Goal: Task Accomplishment & Management: Use online tool/utility

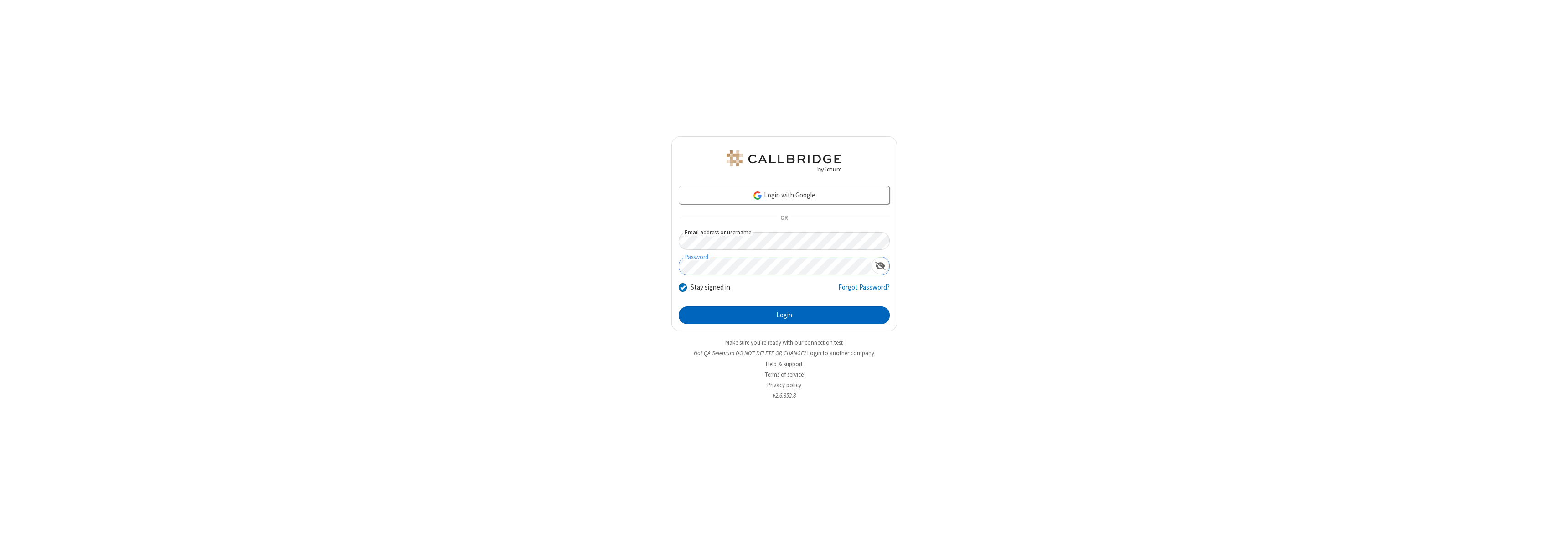
click at [784, 315] on button "Login" at bounding box center [784, 315] width 211 height 18
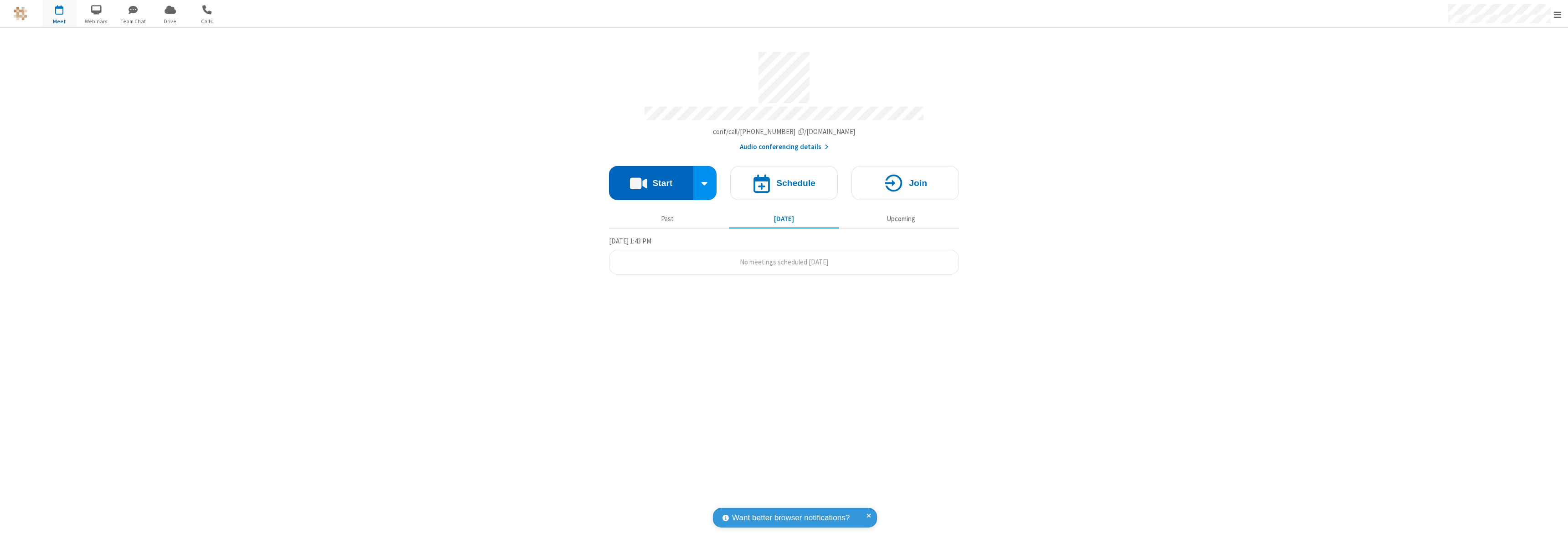
click at [651, 179] on button "Start" at bounding box center [651, 183] width 85 height 34
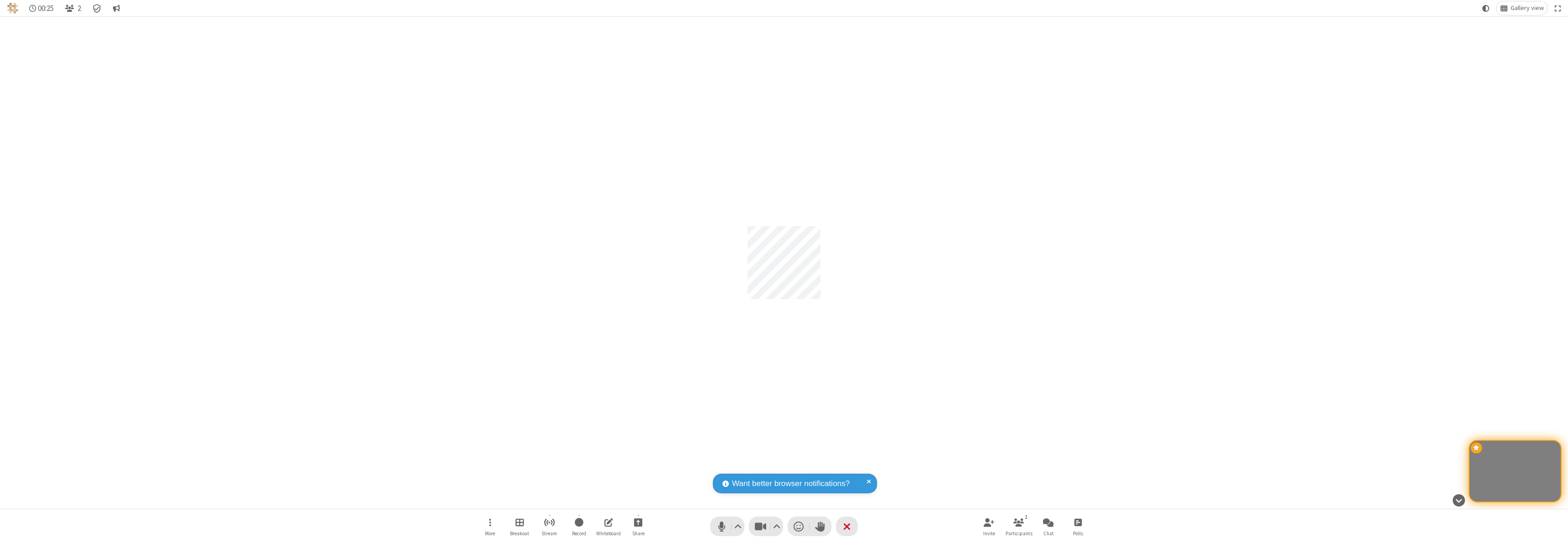
click at [1155, 429] on div "Participant" at bounding box center [784, 262] width 1568 height 492
